Goal: Complete application form: Complete application form

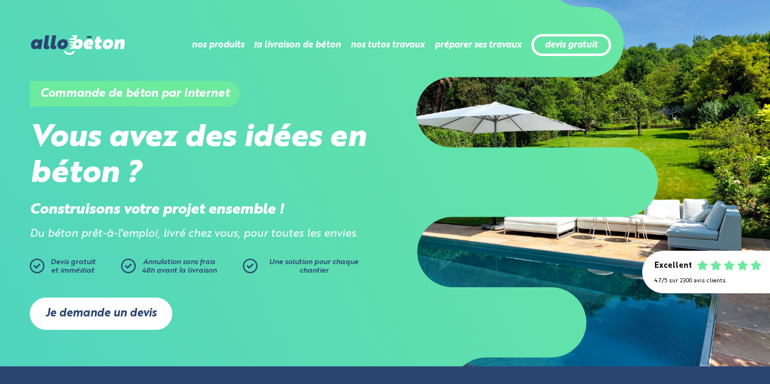
click at [123, 317] on link "Je demande un devis" at bounding box center [101, 313] width 142 height 32
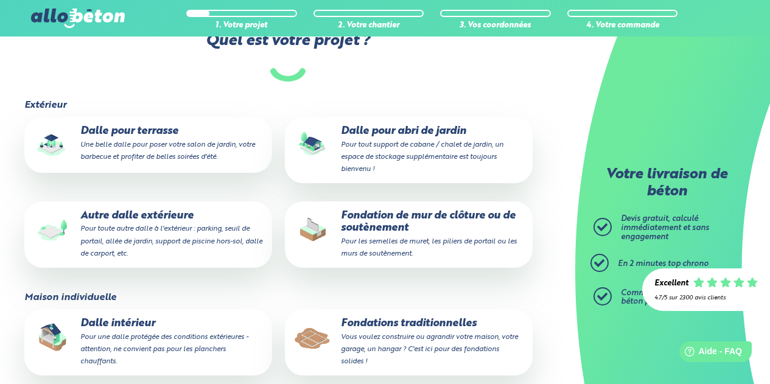
scroll to position [143, 0]
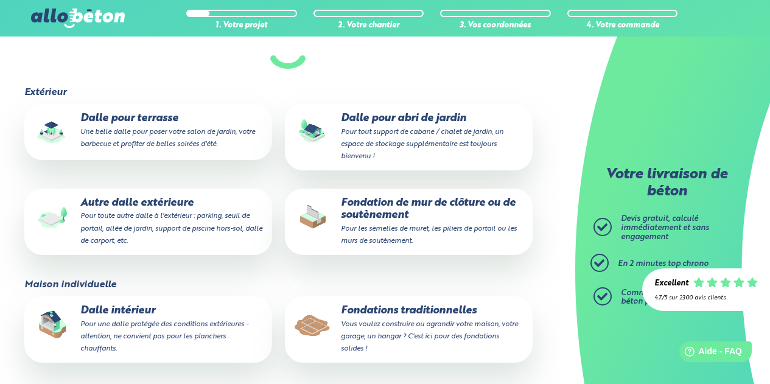
click at [139, 128] on small "Une belle dalle pour poser votre salon de jardin, votre barbecue et profiter de…" at bounding box center [167, 137] width 175 height 19
click at [0, 0] on input "Dalle pour terrasse Une belle dalle pour poser votre salon de jardin, votre bar…" at bounding box center [0, 0] width 0 height 0
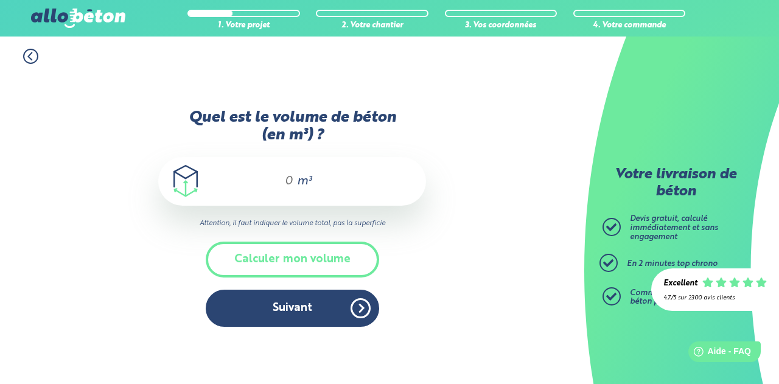
click at [291, 179] on input "Quel est le volume de béton (en m³) ?" at bounding box center [283, 181] width 21 height 15
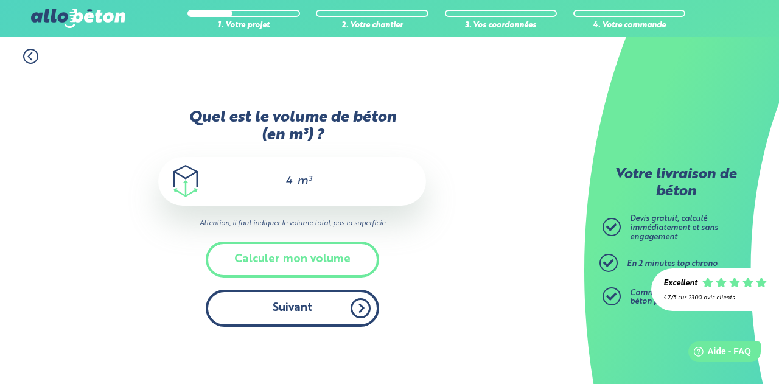
type input "4"
click at [330, 308] on button "Suivant" at bounding box center [292, 308] width 173 height 37
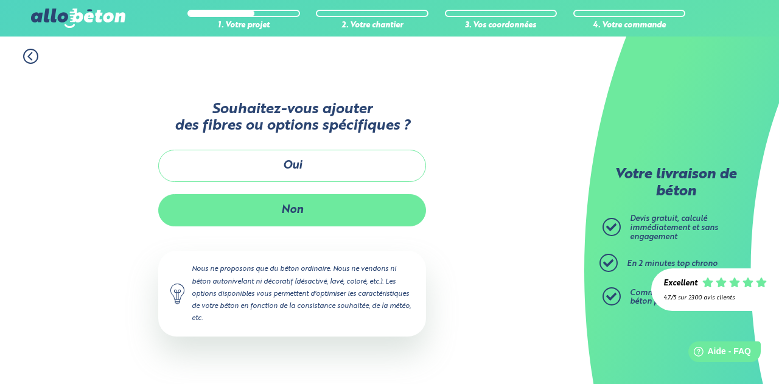
click at [301, 210] on button "Non" at bounding box center [292, 210] width 268 height 32
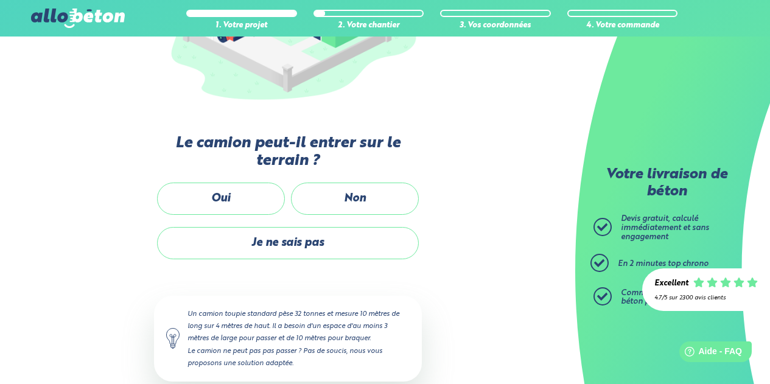
scroll to position [241, 0]
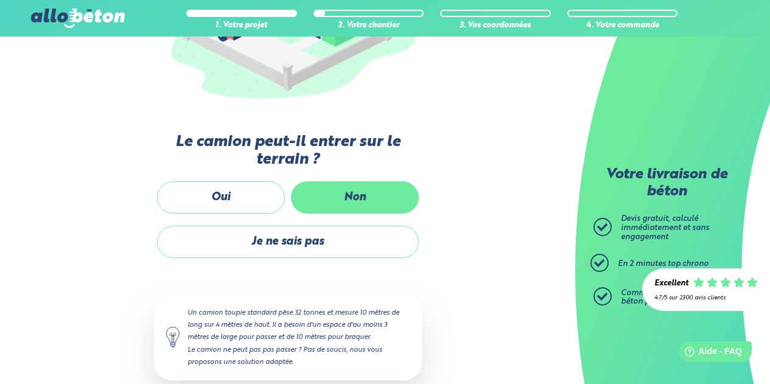
click at [381, 193] on label "Non" at bounding box center [355, 197] width 128 height 32
click at [0, 0] on input "Non" at bounding box center [0, 0] width 0 height 0
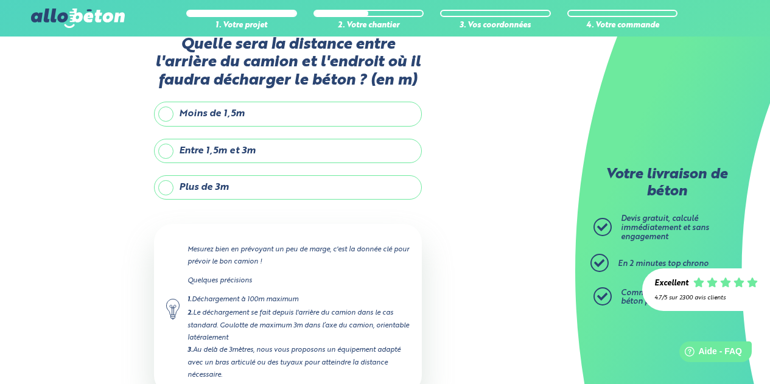
scroll to position [32, 0]
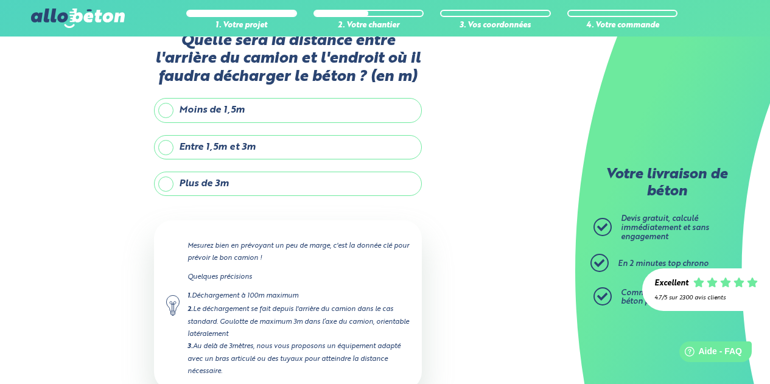
click at [167, 183] on label "Plus de 3m" at bounding box center [288, 184] width 268 height 24
click at [0, 0] on input "Plus de 3m" at bounding box center [0, 0] width 0 height 0
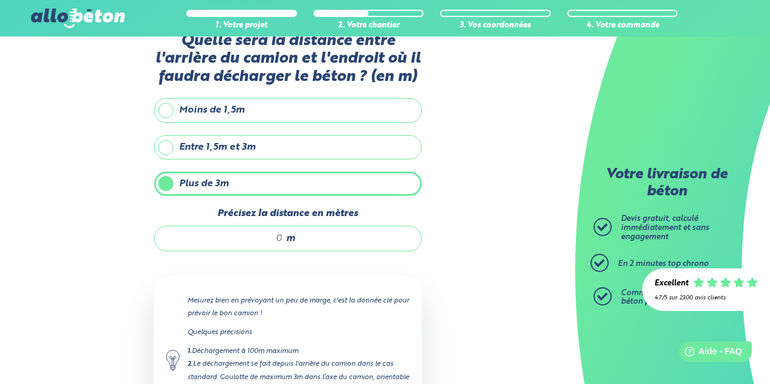
click at [282, 237] on input "Précisez la distance en mètres" at bounding box center [225, 238] width 116 height 12
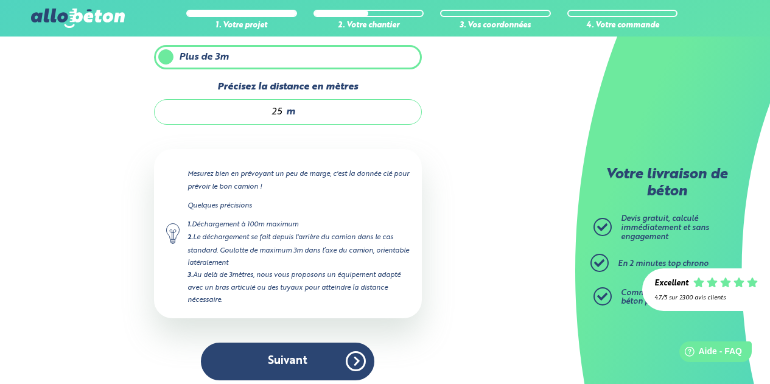
scroll to position [167, 0]
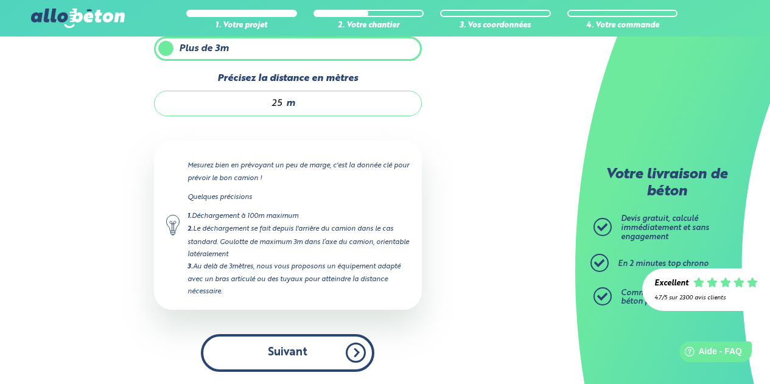
type input "25"
click at [359, 355] on button "Suivant" at bounding box center [287, 352] width 173 height 37
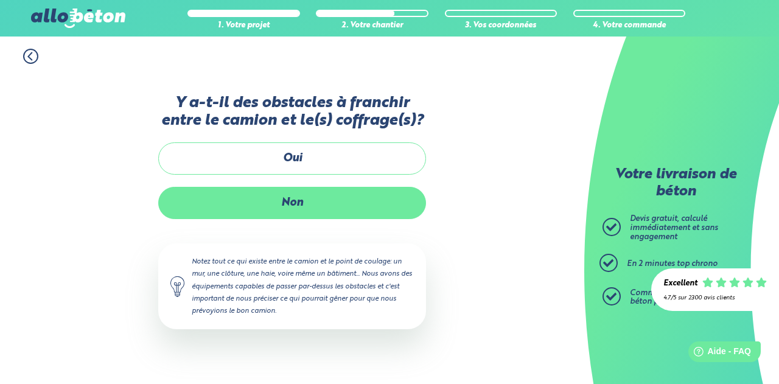
click at [302, 200] on label "Non" at bounding box center [292, 203] width 268 height 32
click at [0, 0] on input "Non" at bounding box center [0, 0] width 0 height 0
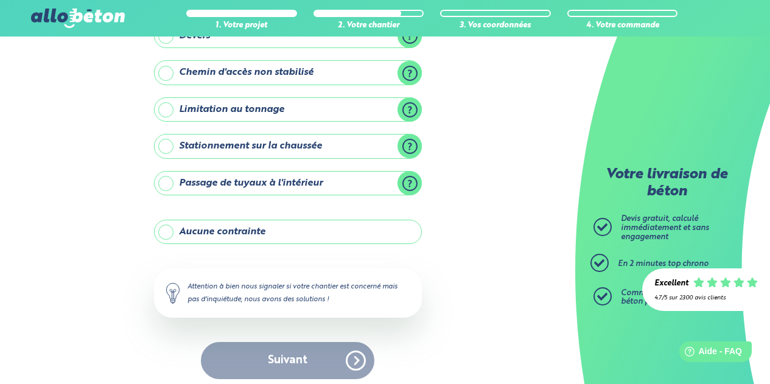
scroll to position [175, 0]
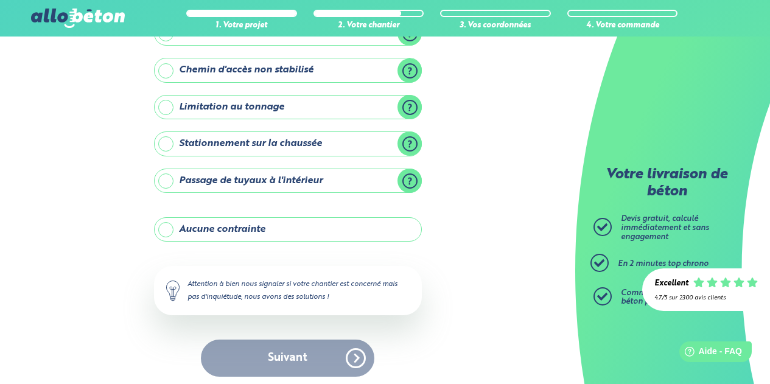
click at [166, 145] on label "Stationnement sur la chaussée" at bounding box center [288, 143] width 268 height 24
click at [0, 0] on input "Stationnement sur la chaussée" at bounding box center [0, 0] width 0 height 0
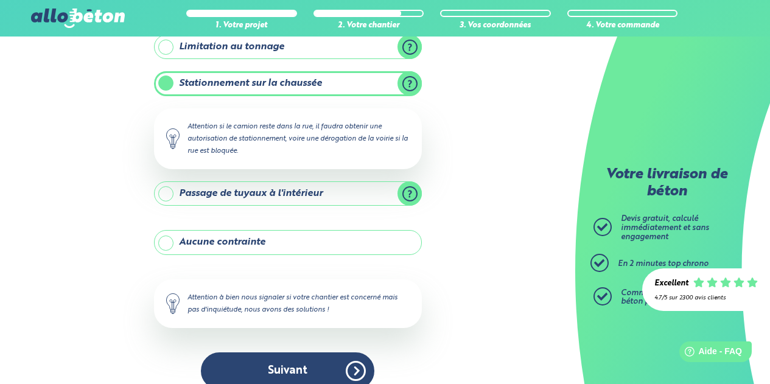
scroll to position [253, 0]
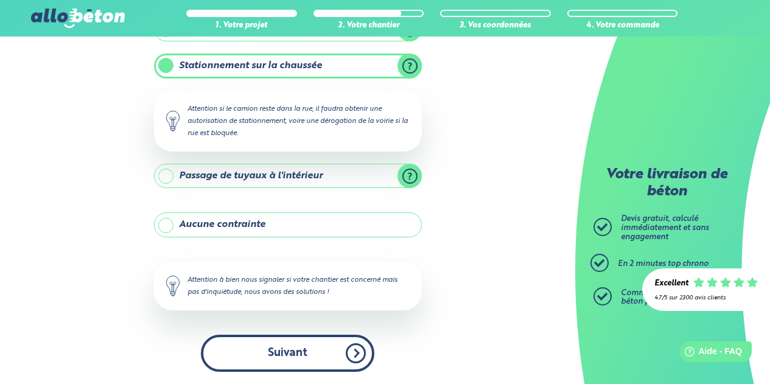
click at [323, 350] on button "Suivant" at bounding box center [287, 353] width 173 height 37
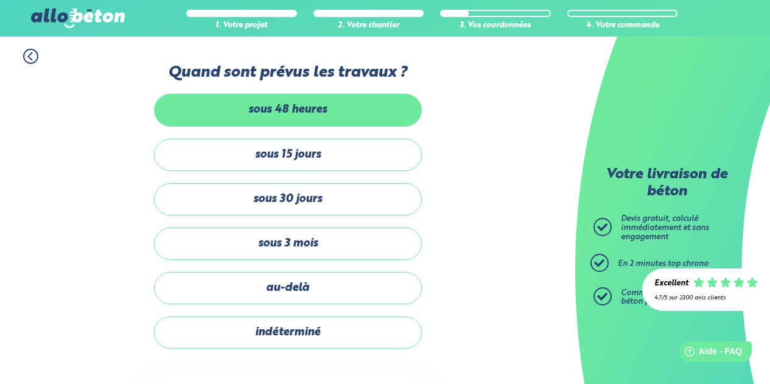
click at [302, 117] on label "sous 48 heures" at bounding box center [288, 110] width 268 height 32
click at [0, 0] on input "sous 48 heures" at bounding box center [0, 0] width 0 height 0
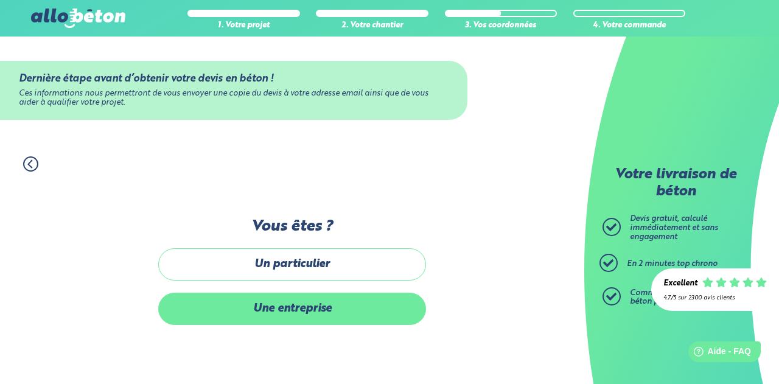
click at [336, 314] on label "Une entreprise" at bounding box center [292, 309] width 268 height 32
click at [0, 0] on input "Une entreprise" at bounding box center [0, 0] width 0 height 0
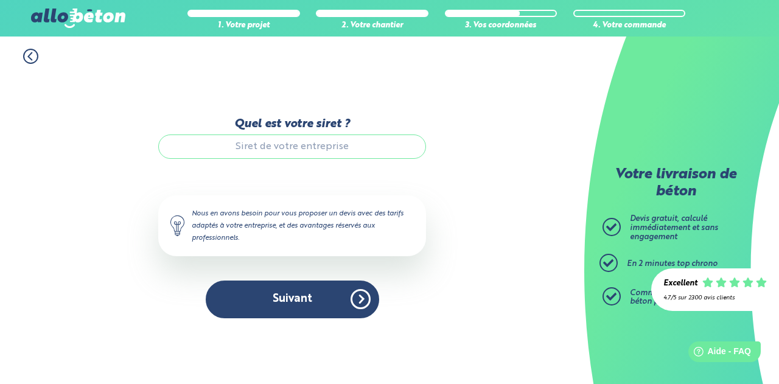
click at [322, 148] on input "Quel est votre siret ?" at bounding box center [292, 146] width 268 height 24
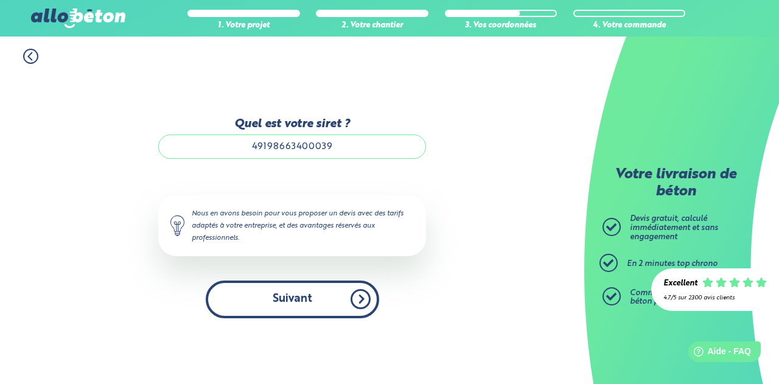
type input "49198663400039"
click at [355, 294] on button "Suivant" at bounding box center [292, 298] width 173 height 37
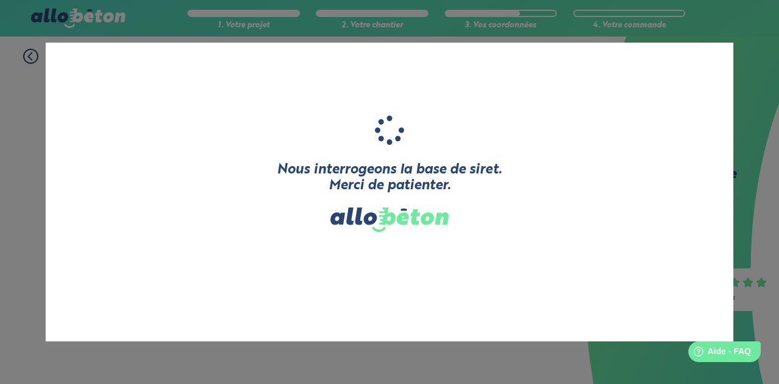
type input "NEOMINAE"
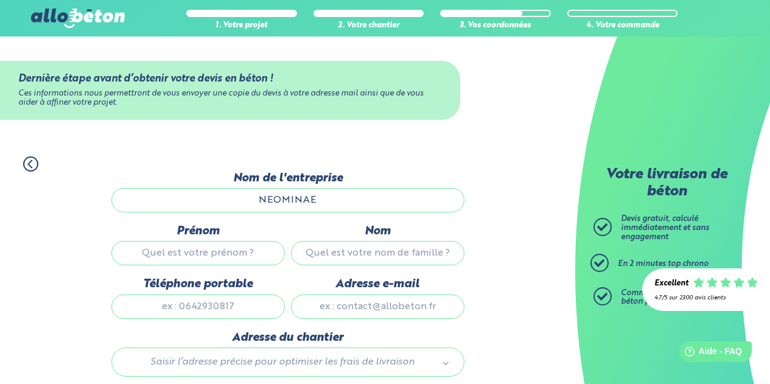
click at [196, 251] on input "Prénom" at bounding box center [197, 253] width 173 height 24
type input "Sabine"
type input "m"
type input "MOLINERO"
click at [198, 308] on input "Téléphone portable" at bounding box center [197, 306] width 173 height 24
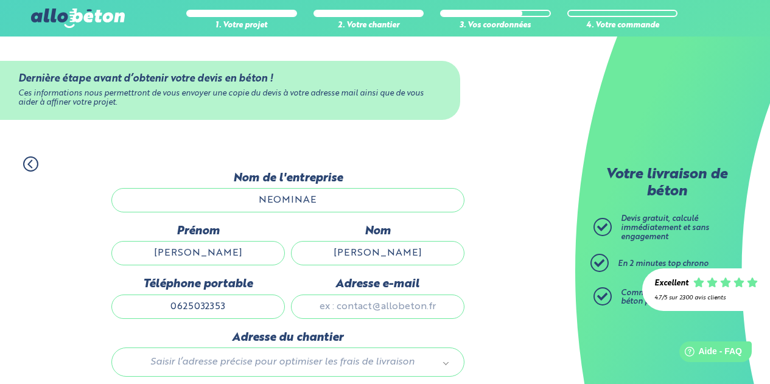
type input "0625032353"
click at [346, 309] on input "Adresse e-mail" at bounding box center [377, 306] width 173 height 24
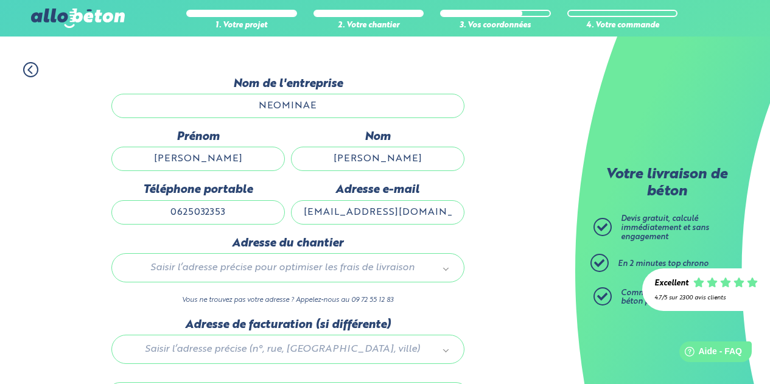
scroll to position [114, 0]
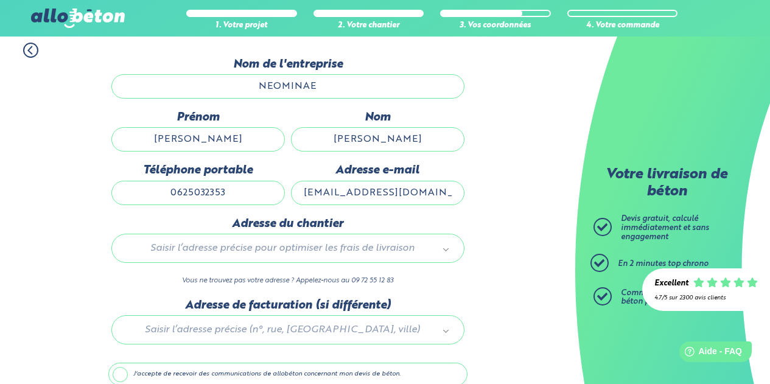
type input "neominae@gmail.com"
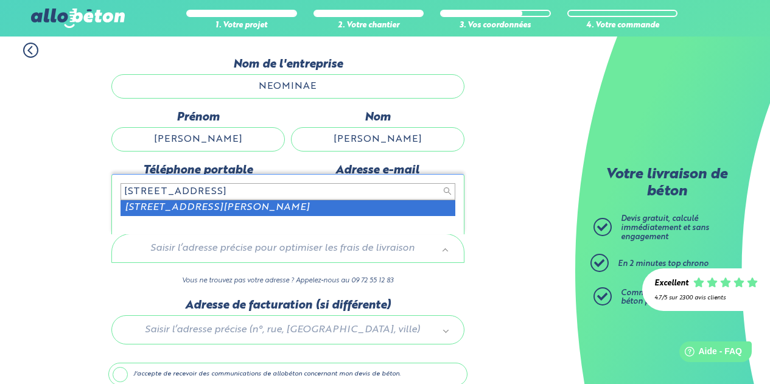
type input "19 rue Pasteur, trappes"
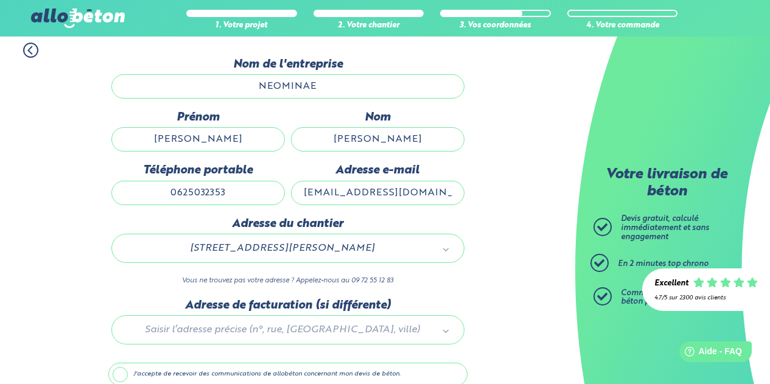
scroll to position [171, 0]
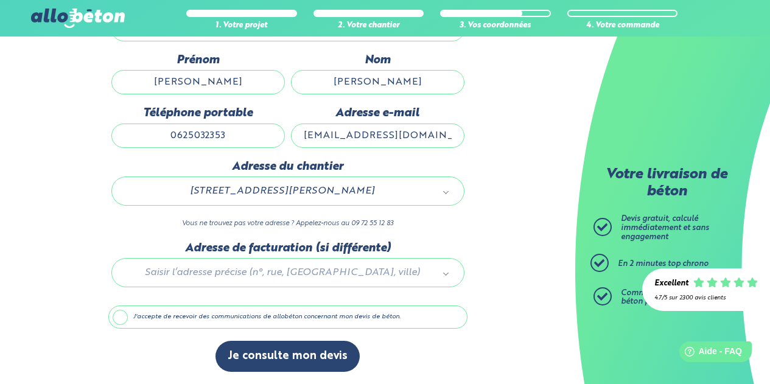
click at [264, 270] on div at bounding box center [287, 271] width 359 height 58
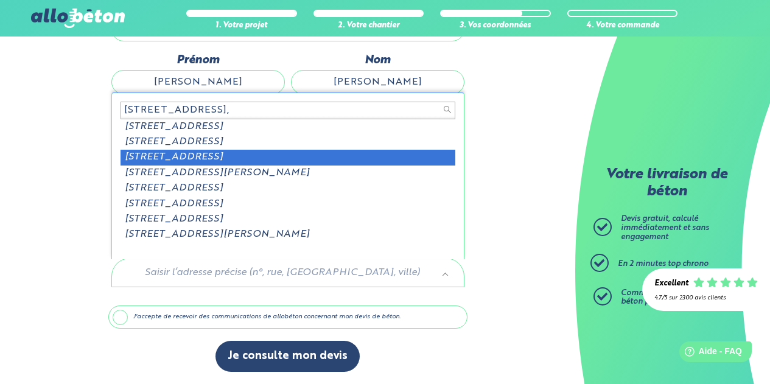
type input "12 avenue des Prés,"
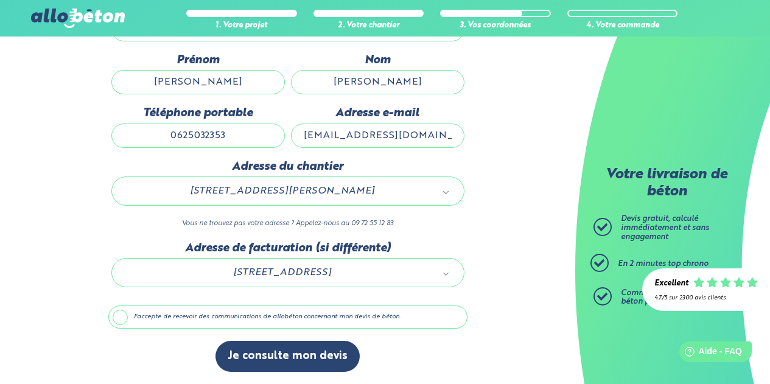
click at [125, 315] on label "J'accepte de recevoir des communications de allobéton concernant mon devis de b…" at bounding box center [287, 316] width 359 height 23
click at [0, 0] on input "J'accepte de recevoir des communications de allobéton concernant mon devis de b…" at bounding box center [0, 0] width 0 height 0
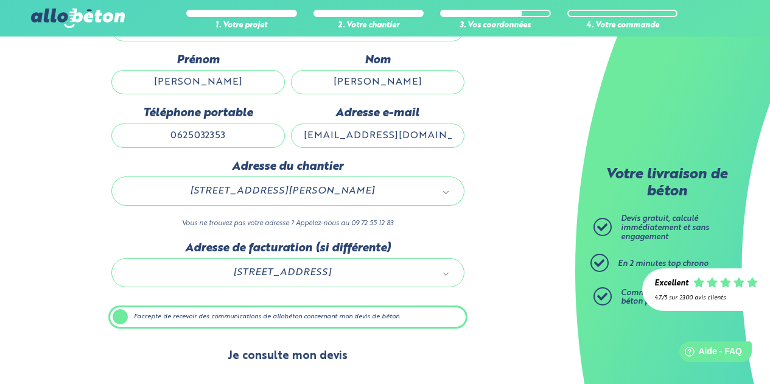
click at [291, 355] on button "Je consulte mon devis" at bounding box center [287, 356] width 144 height 31
